Goal: Transaction & Acquisition: Purchase product/service

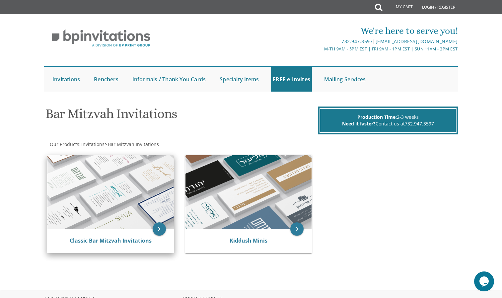
click at [111, 187] on img at bounding box center [110, 192] width 126 height 74
click at [168, 229] on div "Classic Bar Mitzvah Invitations" at bounding box center [110, 241] width 126 height 24
click at [132, 243] on link "Classic Bar Mitzvah Invitations" at bounding box center [111, 240] width 82 height 7
click at [136, 241] on link "Classic Bar Mitzvah Invitations" at bounding box center [111, 240] width 82 height 7
click at [161, 230] on icon "keyboard_arrow_right" at bounding box center [159, 228] width 13 height 13
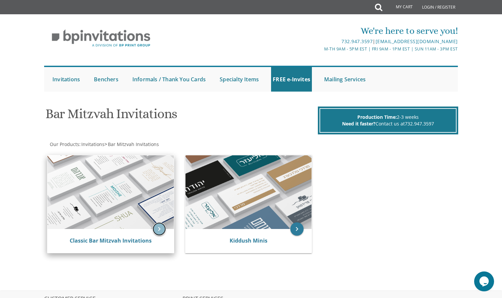
click at [161, 230] on icon "keyboard_arrow_right" at bounding box center [159, 228] width 13 height 13
click at [158, 221] on img at bounding box center [110, 192] width 126 height 74
click at [160, 230] on icon "keyboard_arrow_right" at bounding box center [159, 228] width 13 height 13
click at [139, 243] on link "Classic Bar Mitzvah Invitations" at bounding box center [111, 240] width 82 height 7
click at [129, 241] on link "Classic Bar Mitzvah Invitations" at bounding box center [111, 240] width 82 height 7
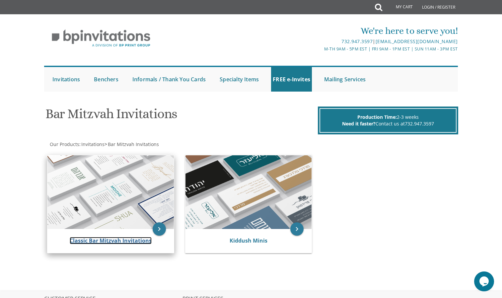
click at [133, 239] on link "Classic Bar Mitzvah Invitations" at bounding box center [111, 240] width 82 height 7
click at [158, 230] on icon "keyboard_arrow_right" at bounding box center [159, 228] width 13 height 13
click at [132, 206] on img at bounding box center [110, 192] width 126 height 74
click at [116, 242] on link "Classic Bar Mitzvah Invitations" at bounding box center [111, 240] width 82 height 7
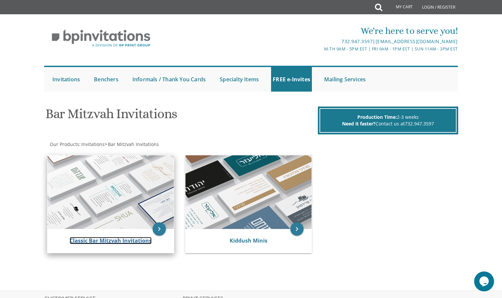
click at [126, 243] on link "Classic Bar Mitzvah Invitations" at bounding box center [111, 240] width 82 height 7
click at [128, 243] on link "Classic Bar Mitzvah Invitations" at bounding box center [111, 240] width 82 height 7
click at [130, 242] on link "Classic Bar Mitzvah Invitations" at bounding box center [111, 240] width 82 height 7
click at [160, 228] on icon "keyboard_arrow_right" at bounding box center [159, 228] width 13 height 13
click at [160, 226] on icon "keyboard_arrow_right" at bounding box center [159, 228] width 13 height 13
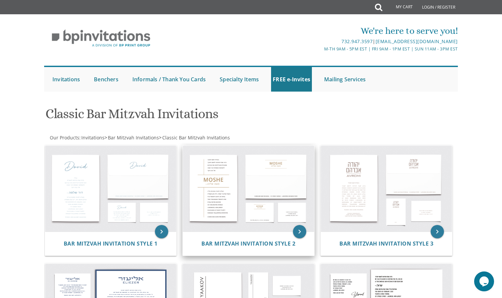
click at [238, 225] on img at bounding box center [248, 189] width 131 height 86
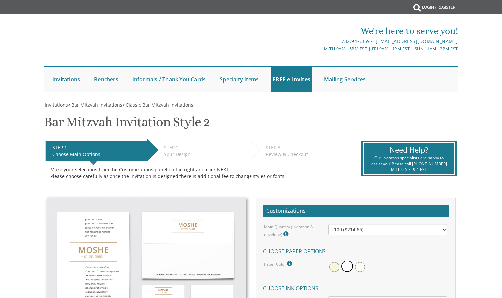
click at [446, 154] on div "Need Help?" at bounding box center [409, 150] width 81 height 10
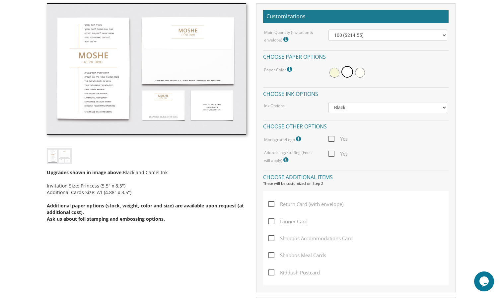
scroll to position [194, 0]
